Goal: Transaction & Acquisition: Purchase product/service

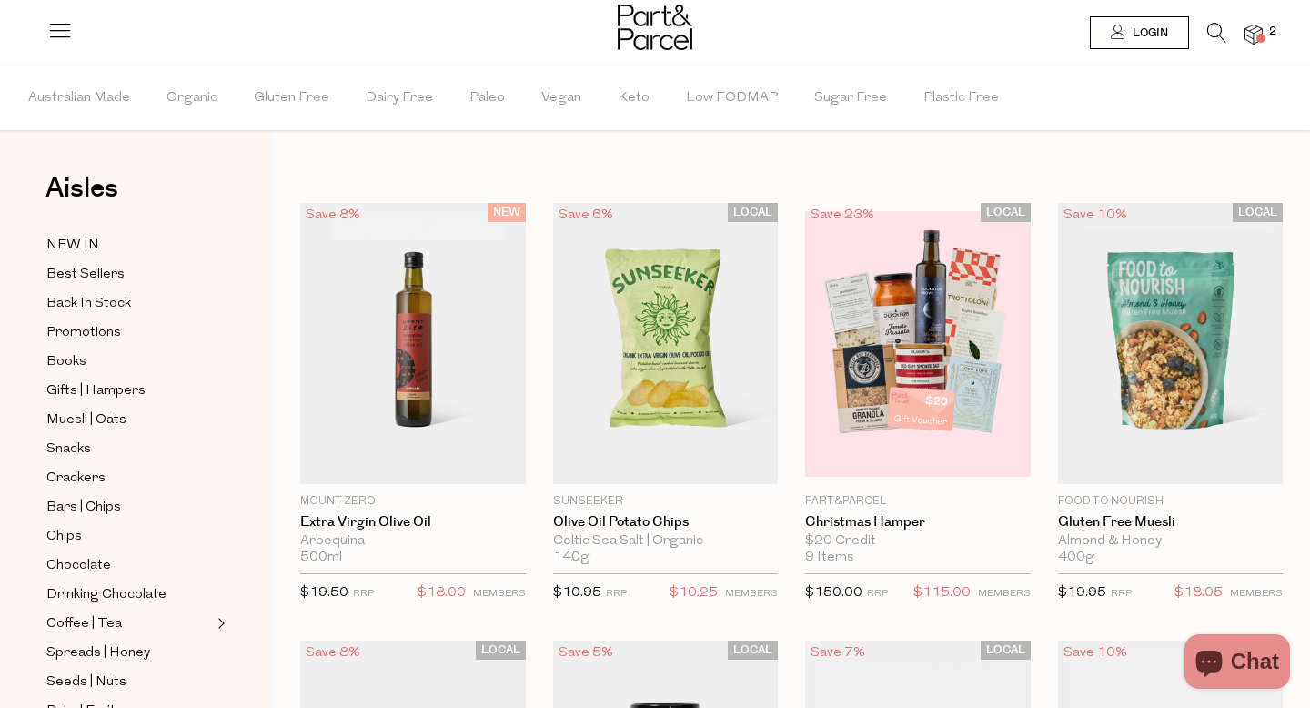
click at [1216, 36] on icon at bounding box center [1216, 33] width 19 height 20
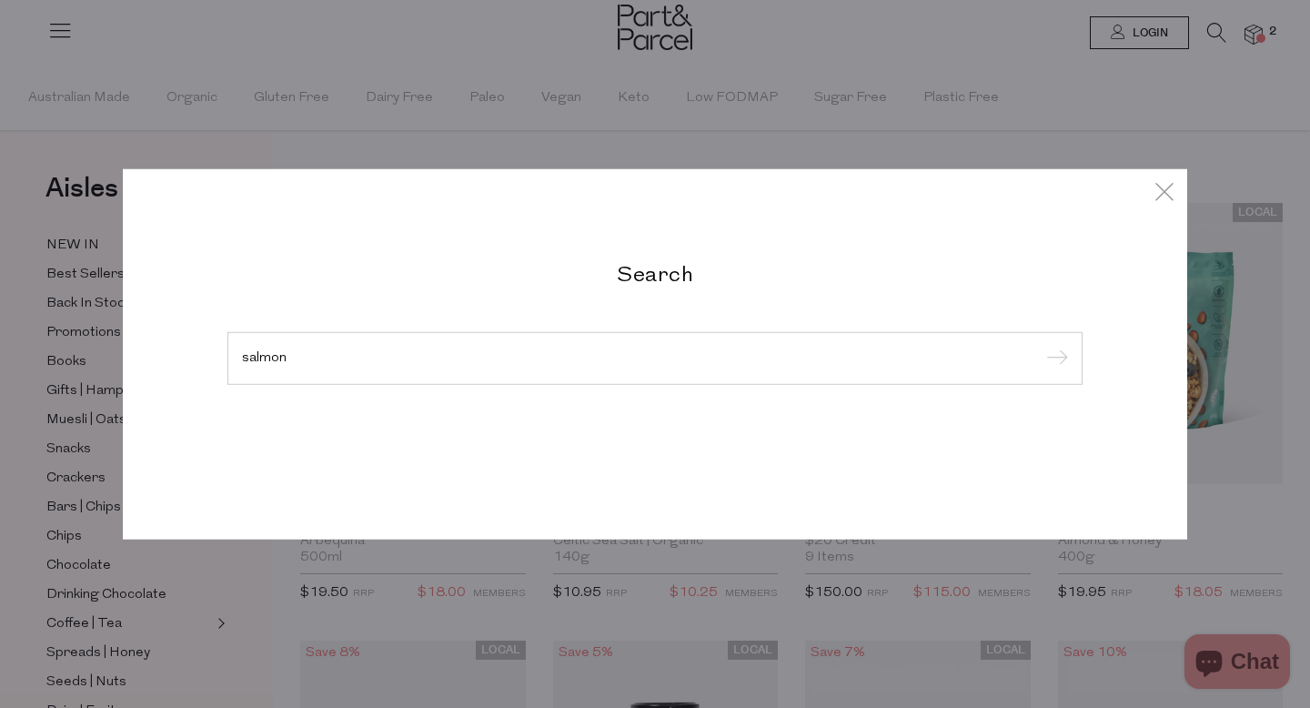
type input "salmon"
click at [1041, 346] on input "submit" at bounding box center [1054, 359] width 27 height 27
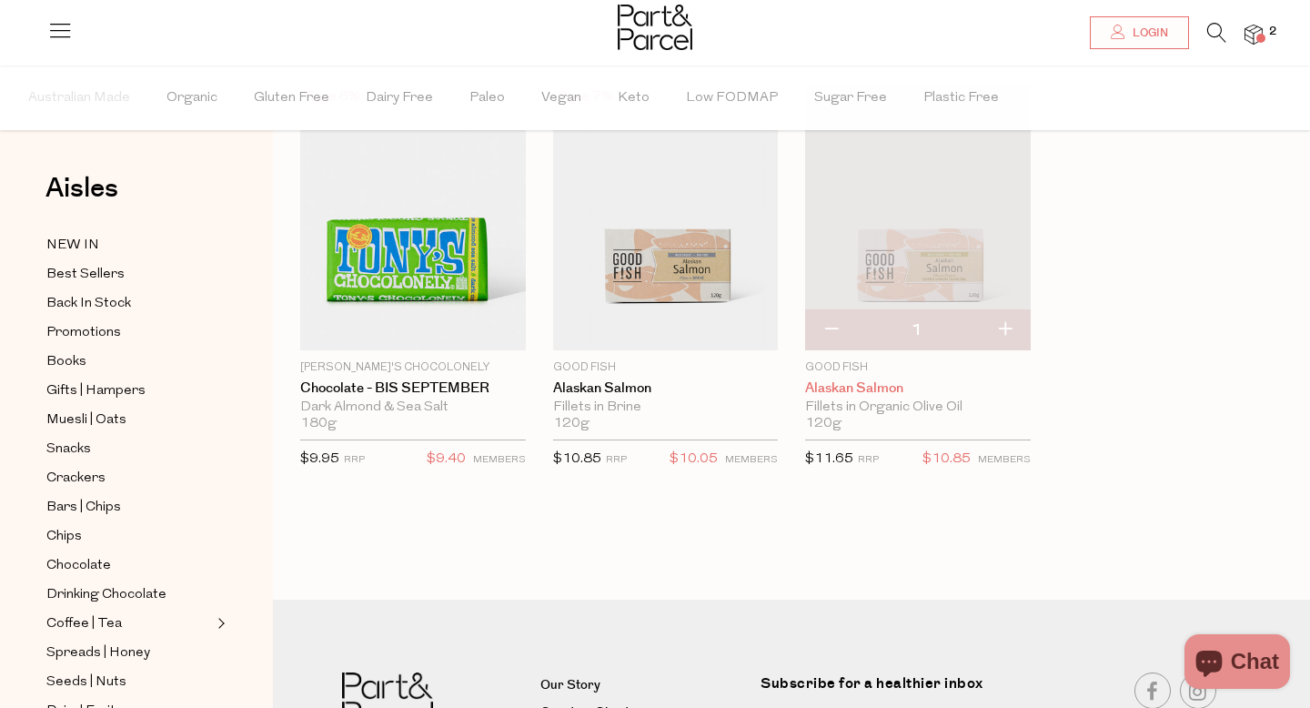
click at [844, 389] on link "Alaskan Salmon" at bounding box center [918, 388] width 226 height 16
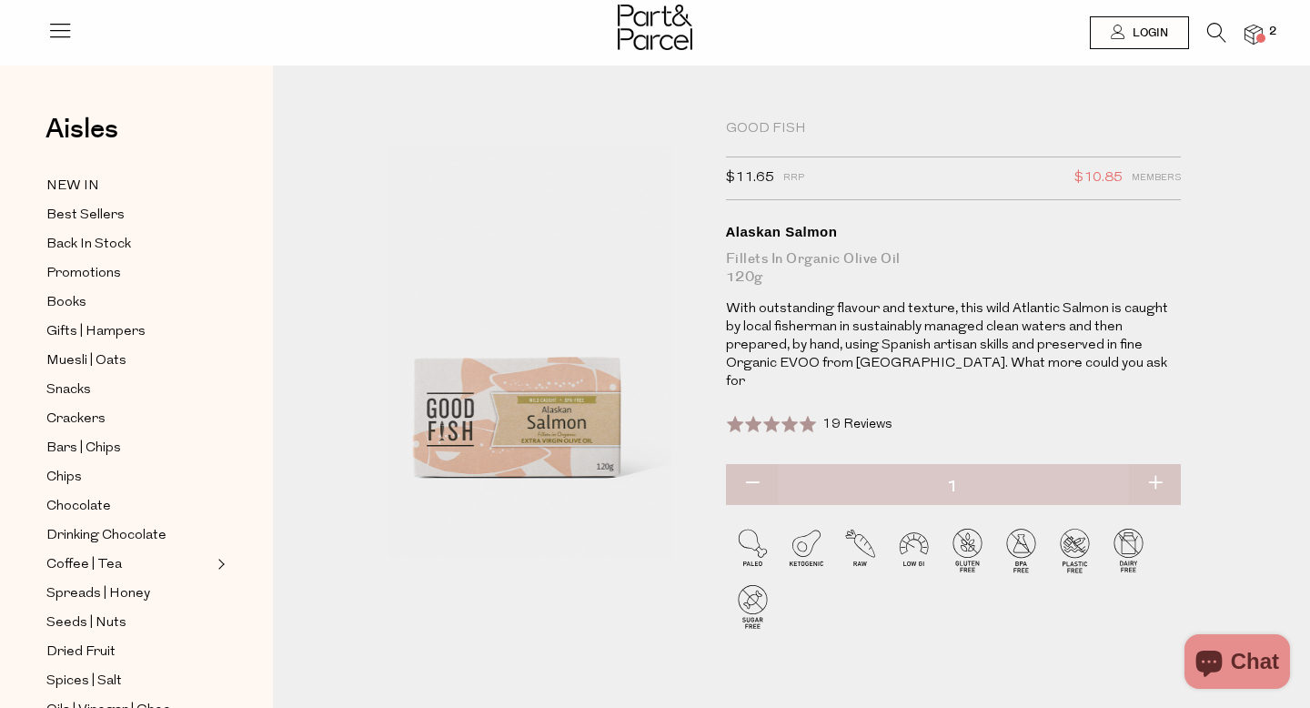
click at [1219, 36] on icon at bounding box center [1216, 33] width 19 height 20
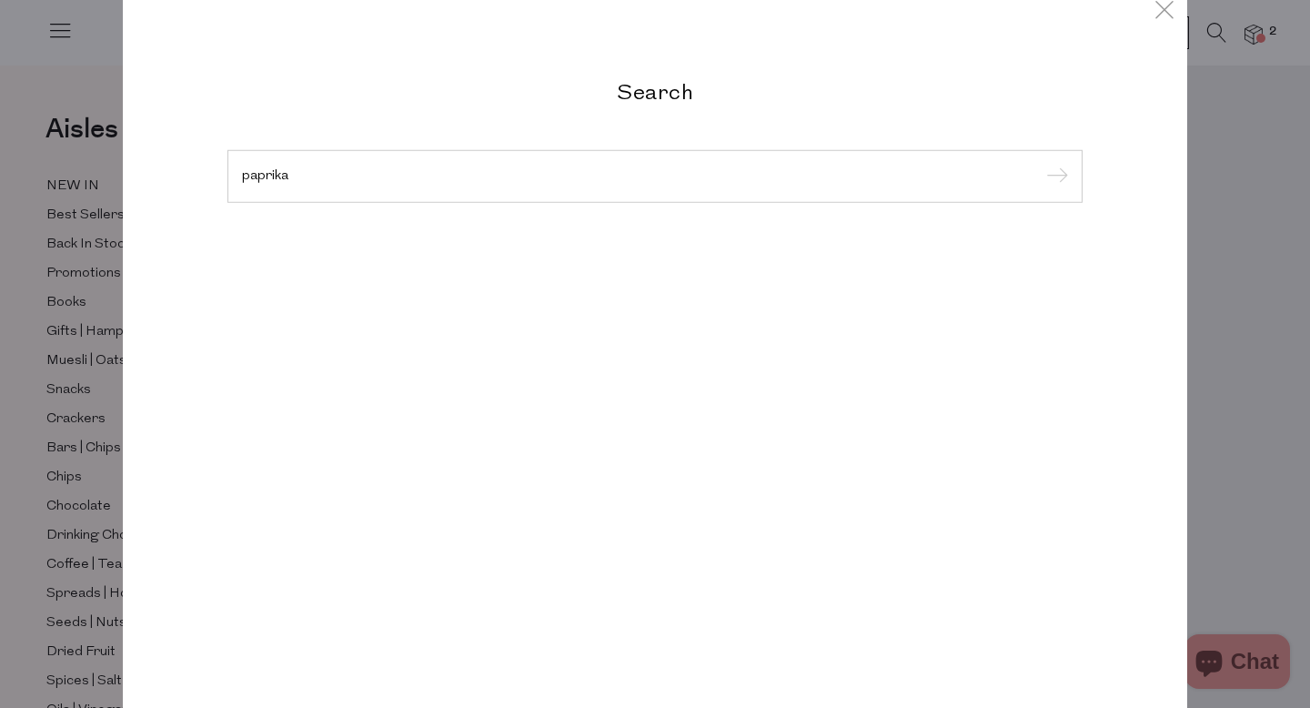
type input "paprika"
click at [1041, 164] on input "submit" at bounding box center [1054, 177] width 27 height 27
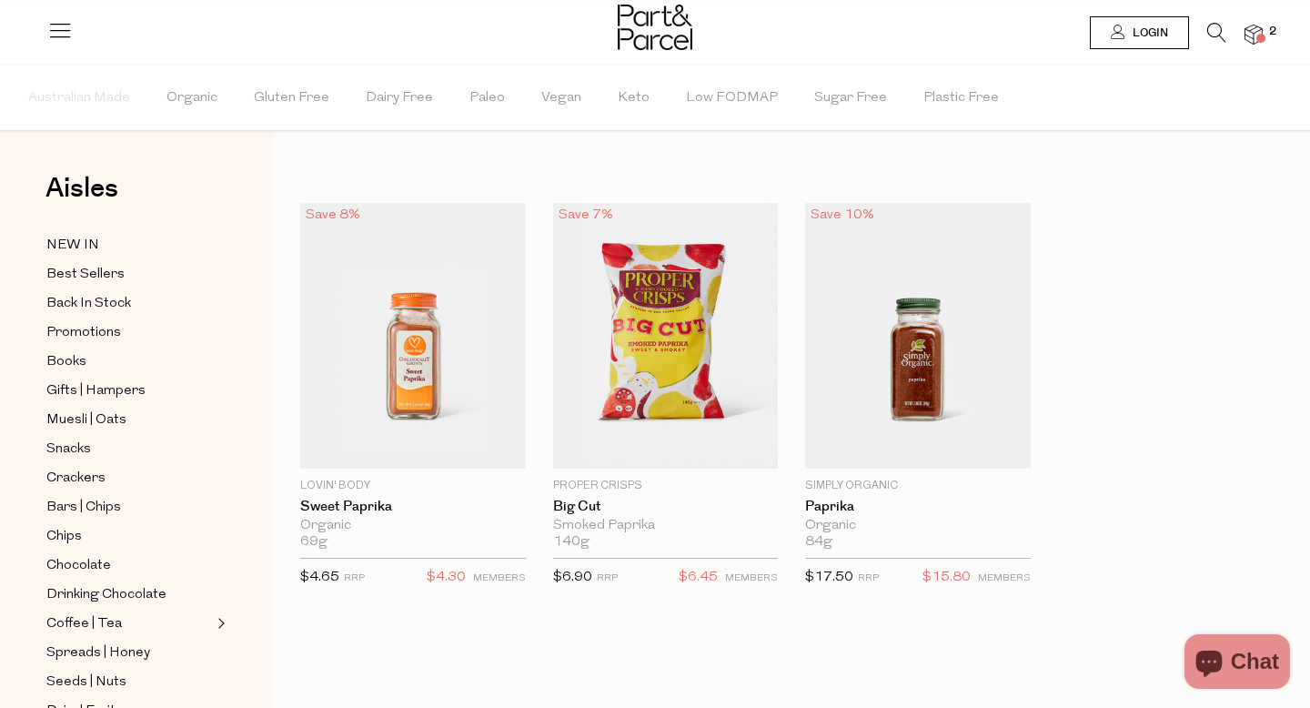
click at [1207, 30] on icon at bounding box center [1216, 33] width 19 height 20
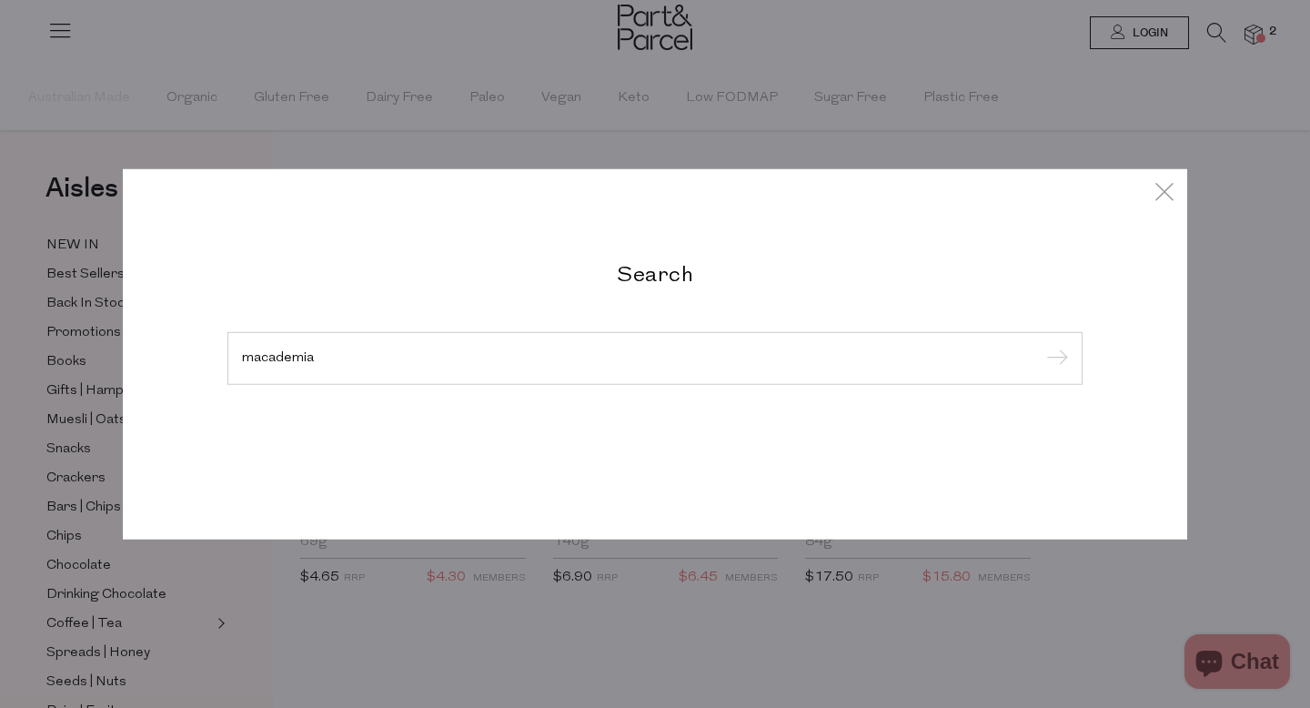
type input "macademia"
click at [1041, 346] on input "submit" at bounding box center [1054, 359] width 27 height 27
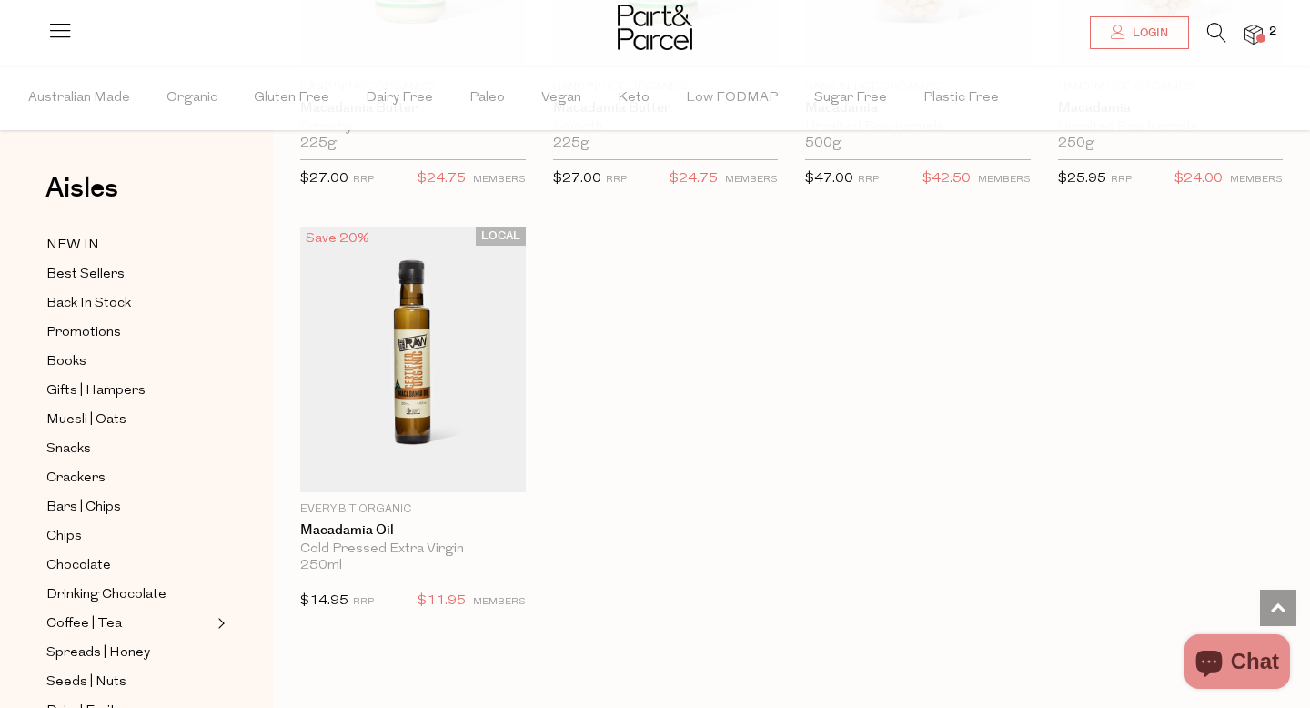
scroll to position [2528, 0]
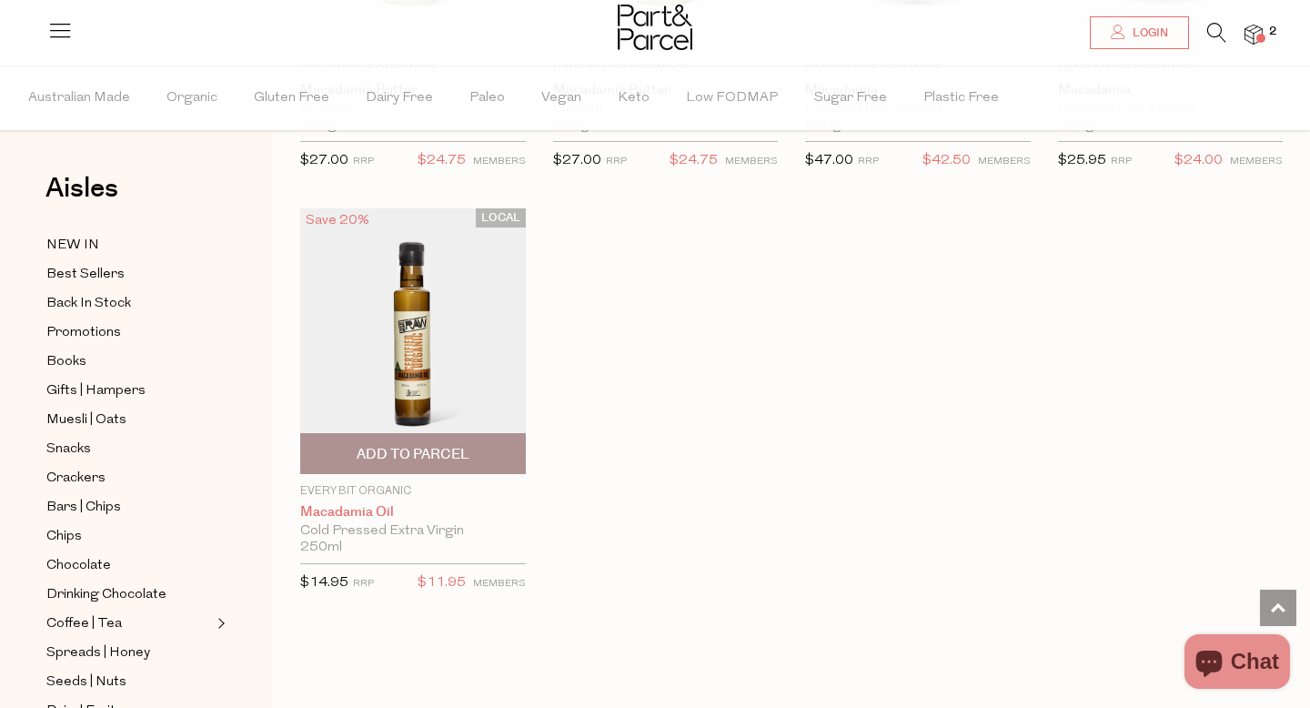
click at [373, 510] on link "Macadamia Oil" at bounding box center [413, 512] width 226 height 16
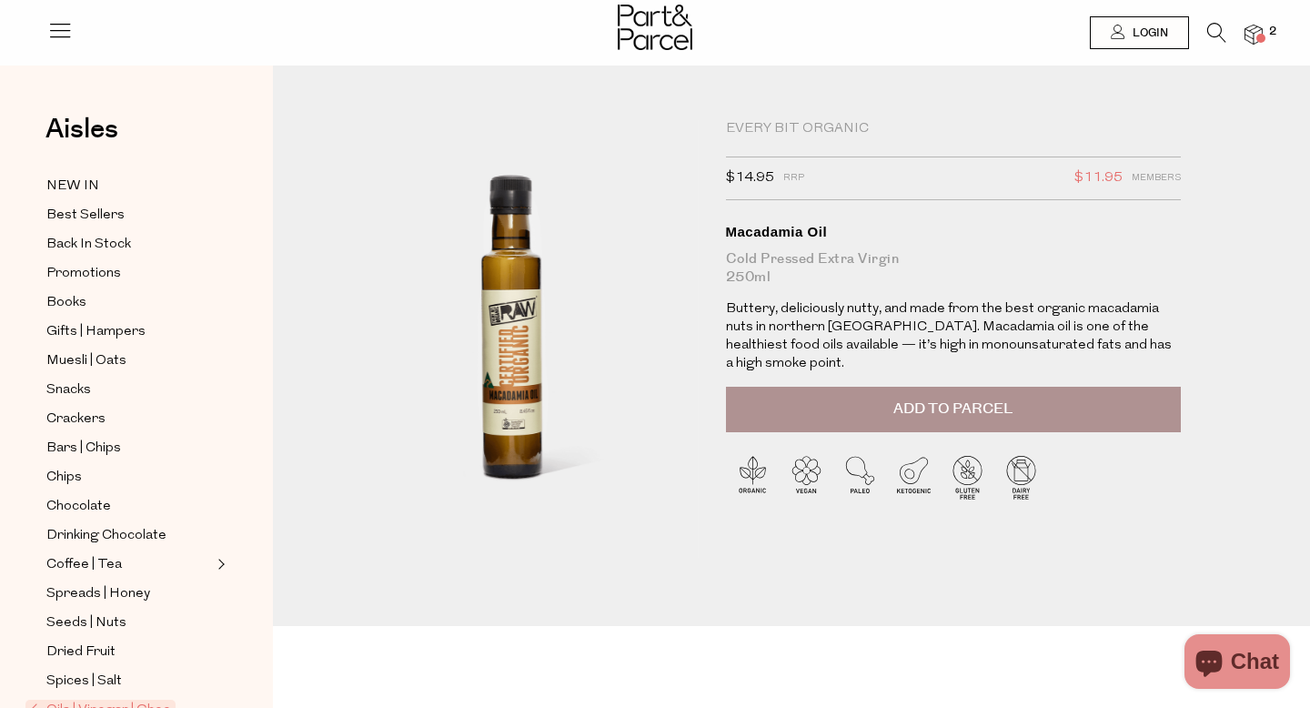
click at [1211, 24] on icon at bounding box center [1216, 33] width 19 height 20
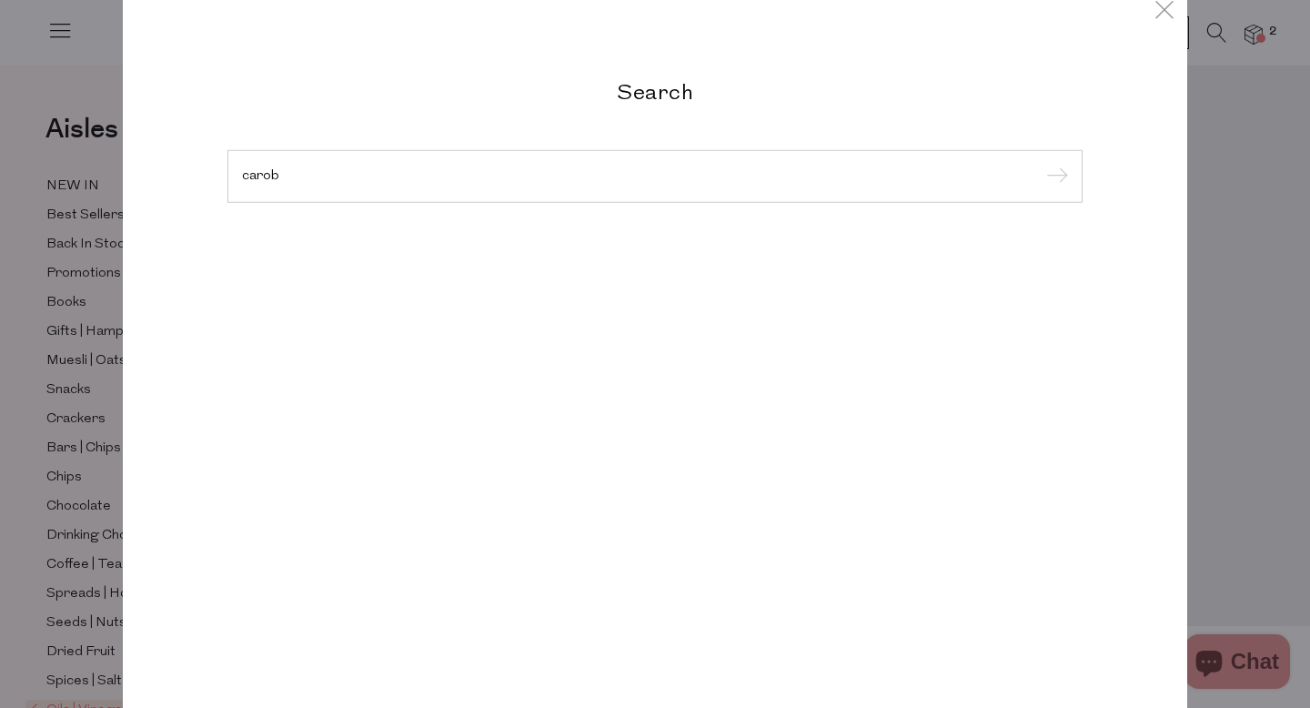
type input "carob"
click at [1041, 164] on input "submit" at bounding box center [1054, 177] width 27 height 27
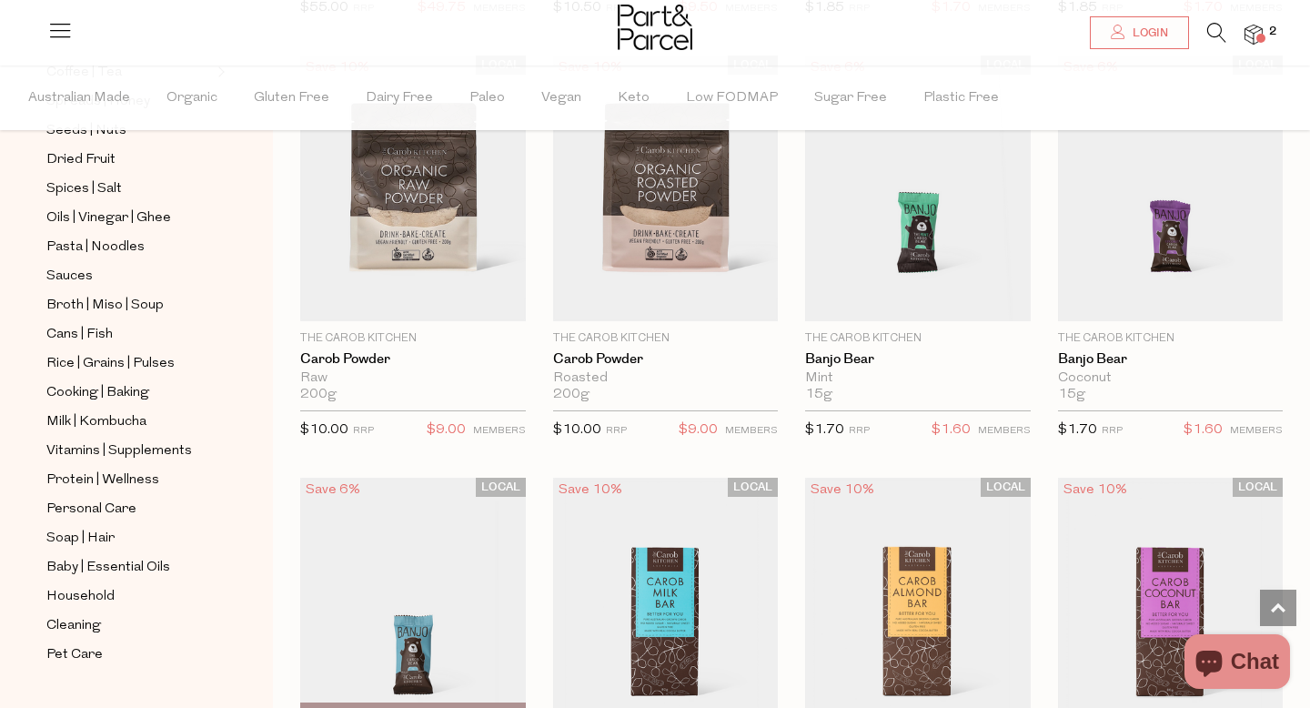
scroll to position [991, 0]
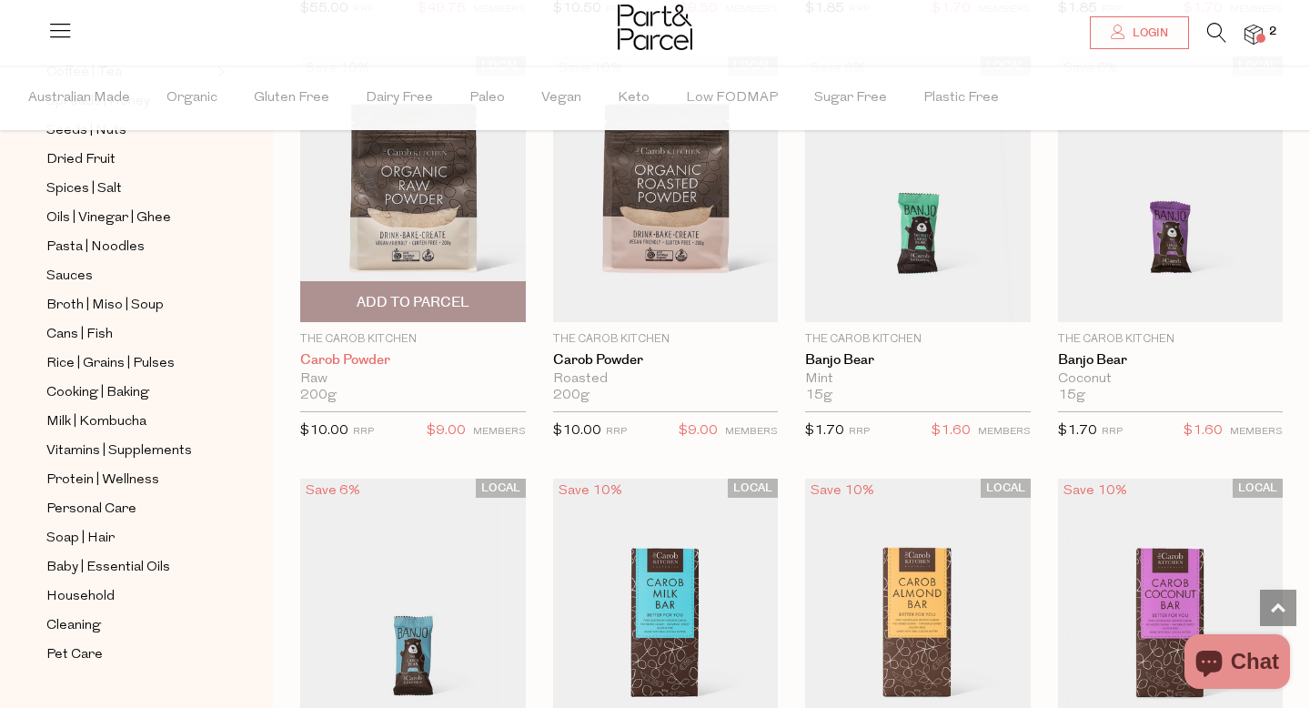
click at [349, 357] on link "Carob Powder" at bounding box center [413, 360] width 226 height 16
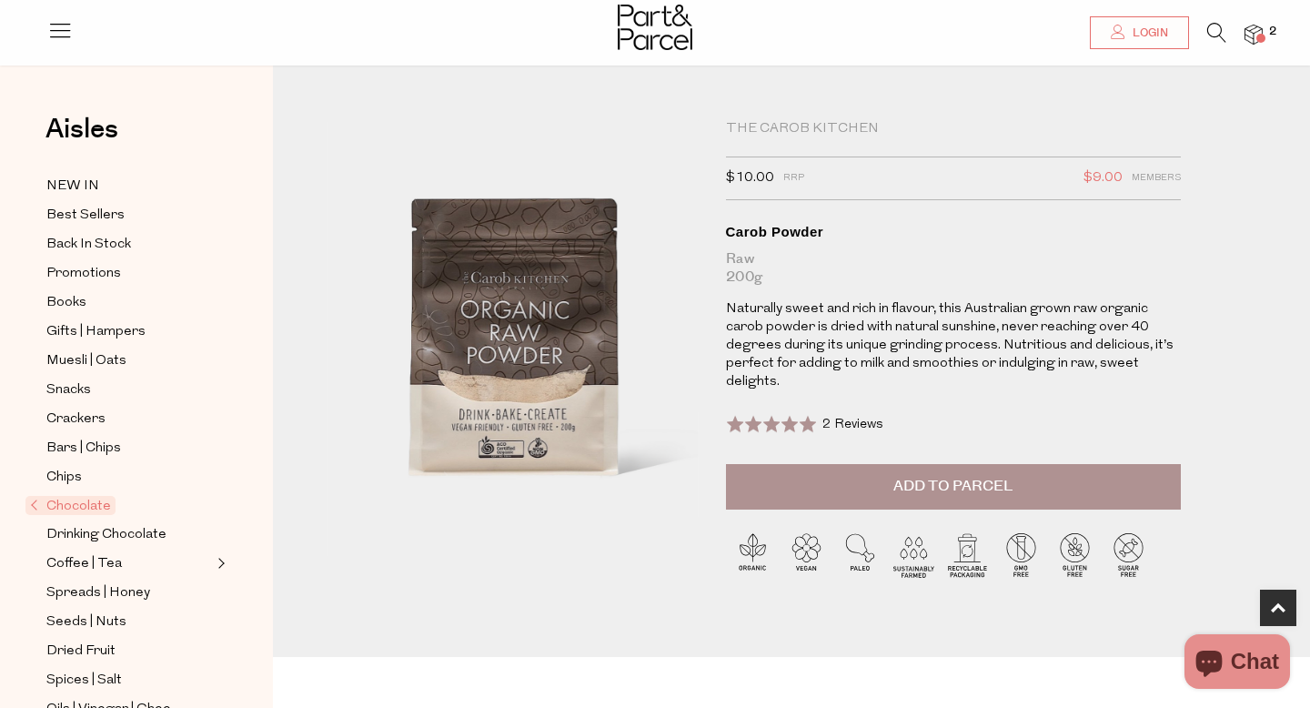
scroll to position [579, 0]
